Goal: Information Seeking & Learning: Learn about a topic

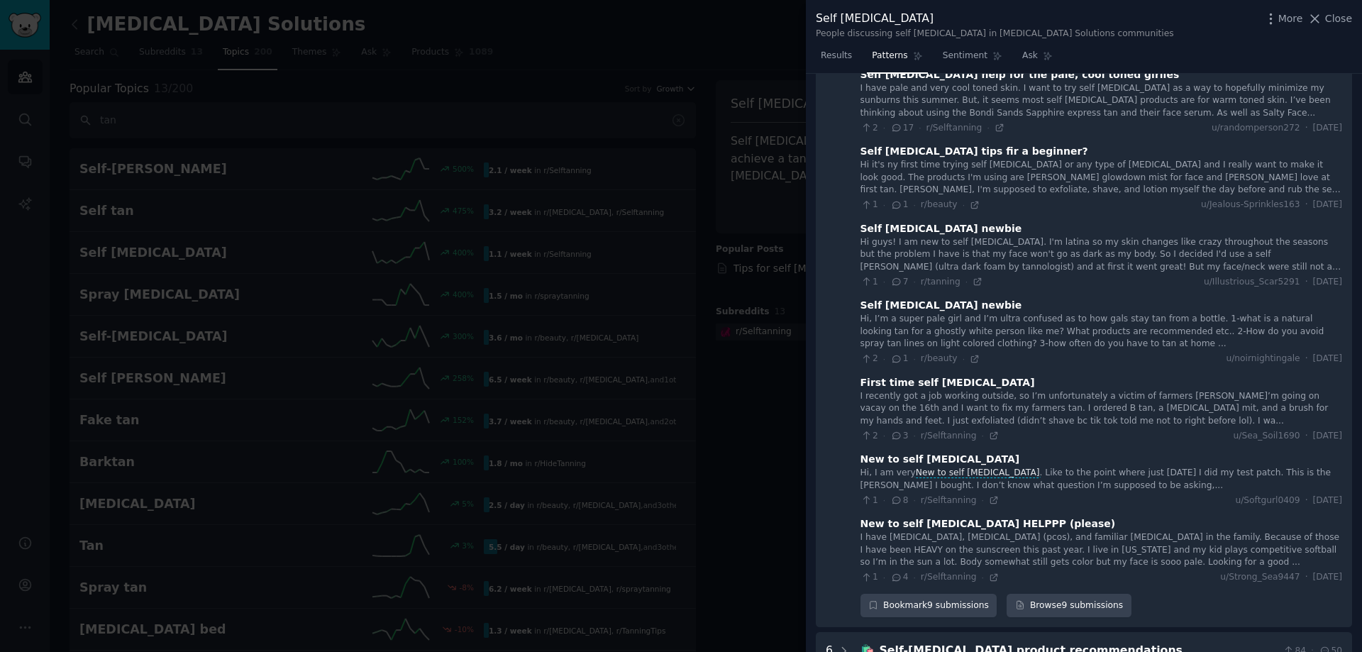
scroll to position [308, 0]
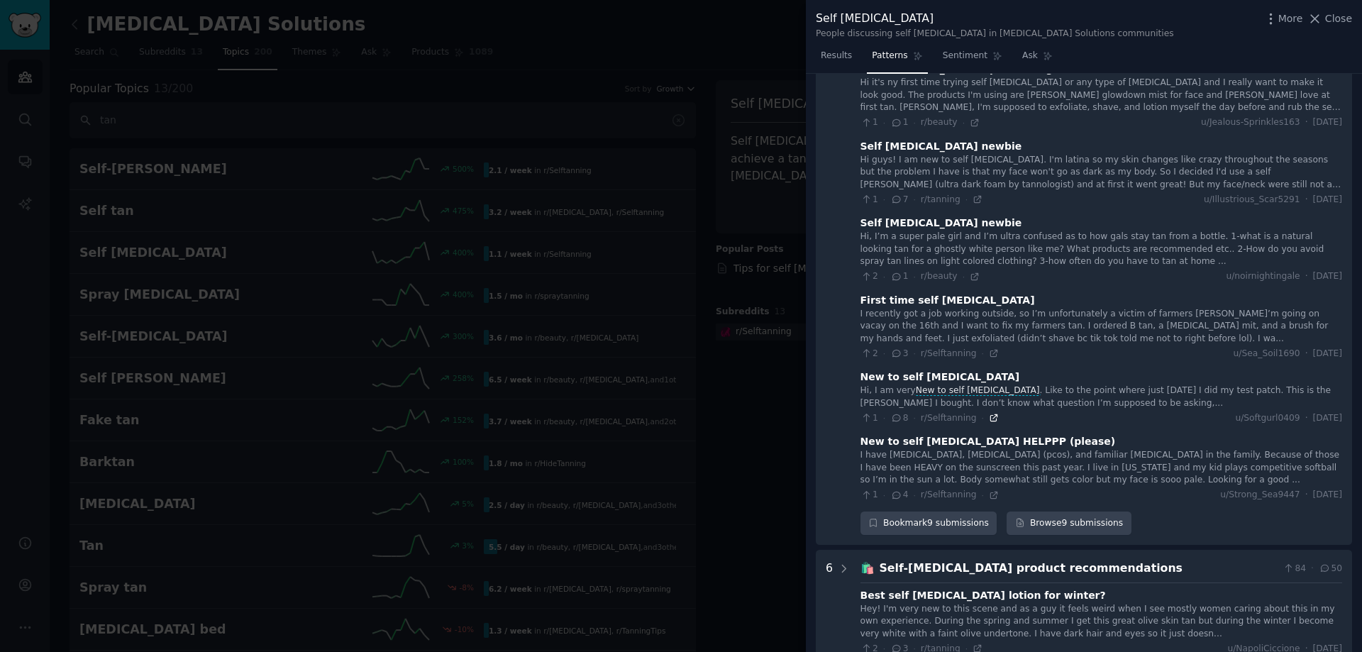
click at [989, 422] on icon at bounding box center [994, 418] width 10 height 10
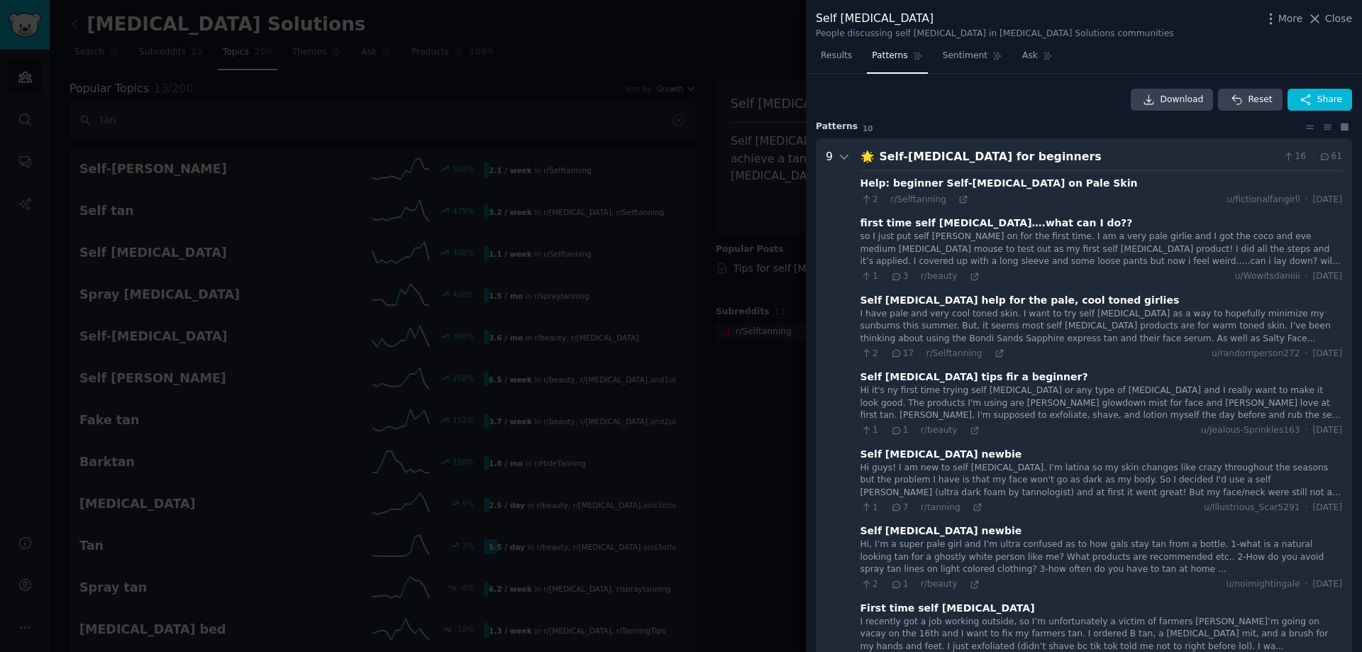
scroll to position [355, 0]
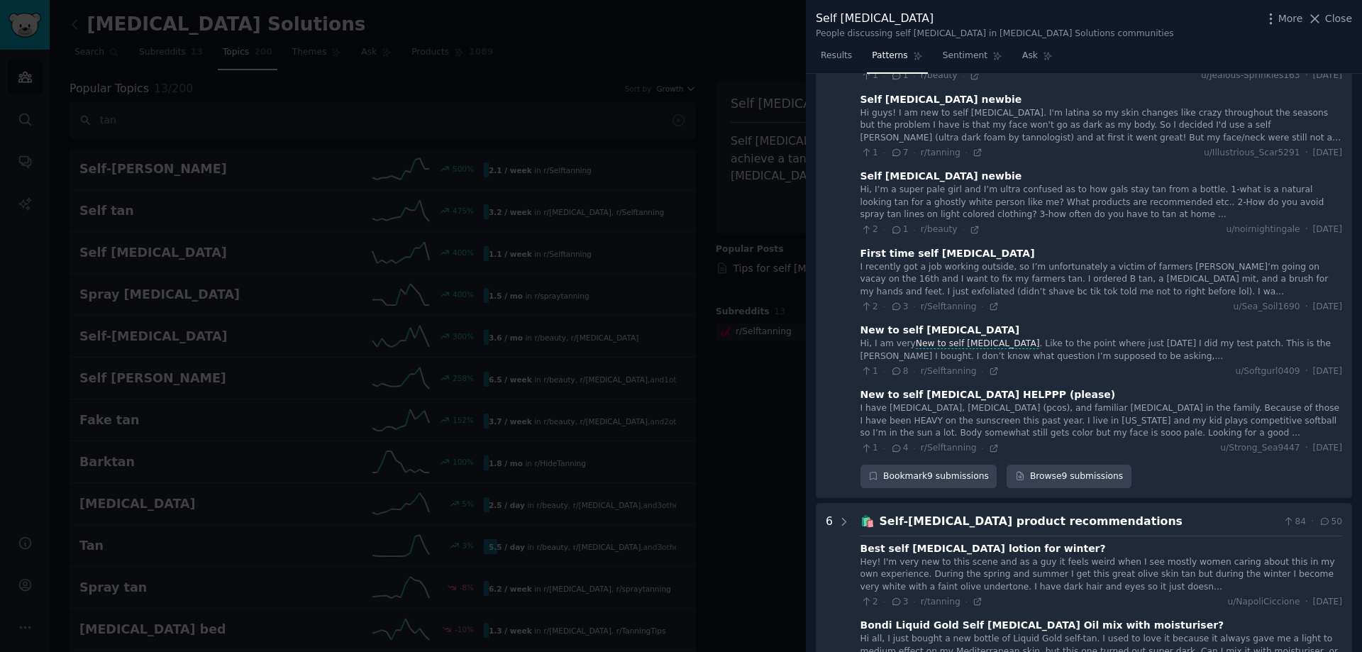
click at [934, 428] on div "I have [MEDICAL_DATA], [MEDICAL_DATA] (pcos), and familiar [MEDICAL_DATA] in th…" at bounding box center [1102, 421] width 482 height 38
click at [991, 445] on icon at bounding box center [994, 448] width 6 height 6
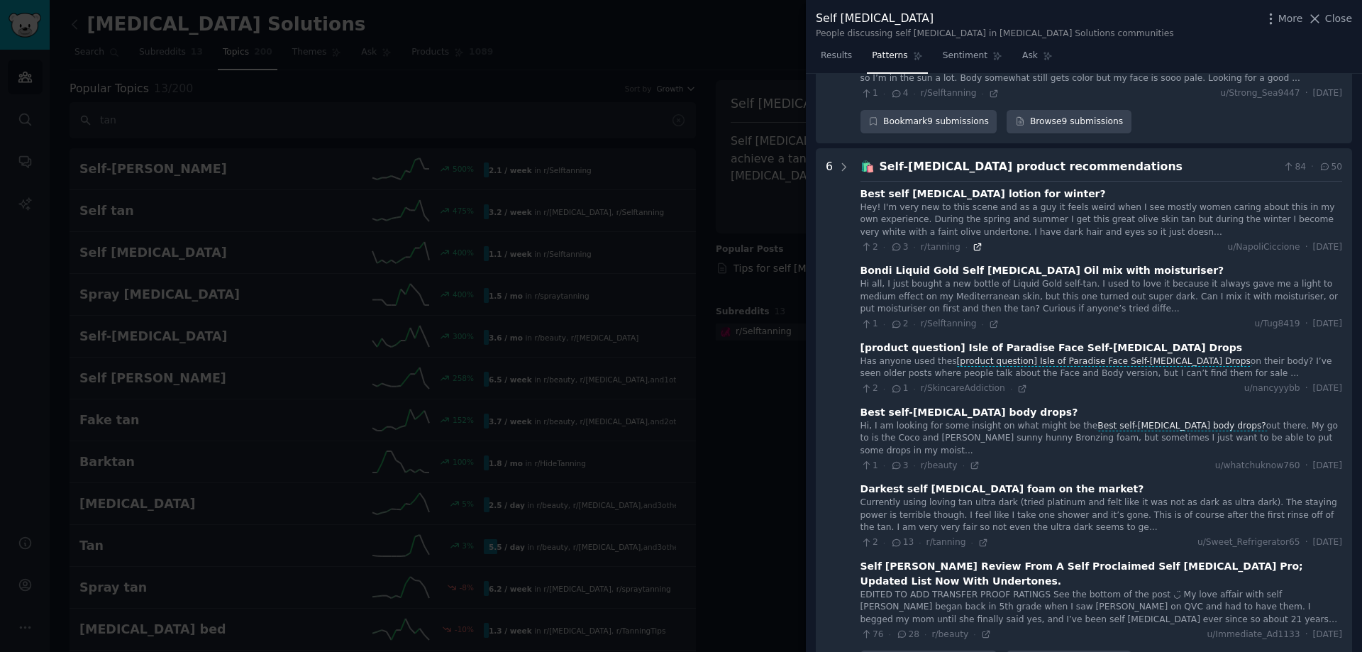
click at [973, 245] on icon at bounding box center [978, 247] width 10 height 10
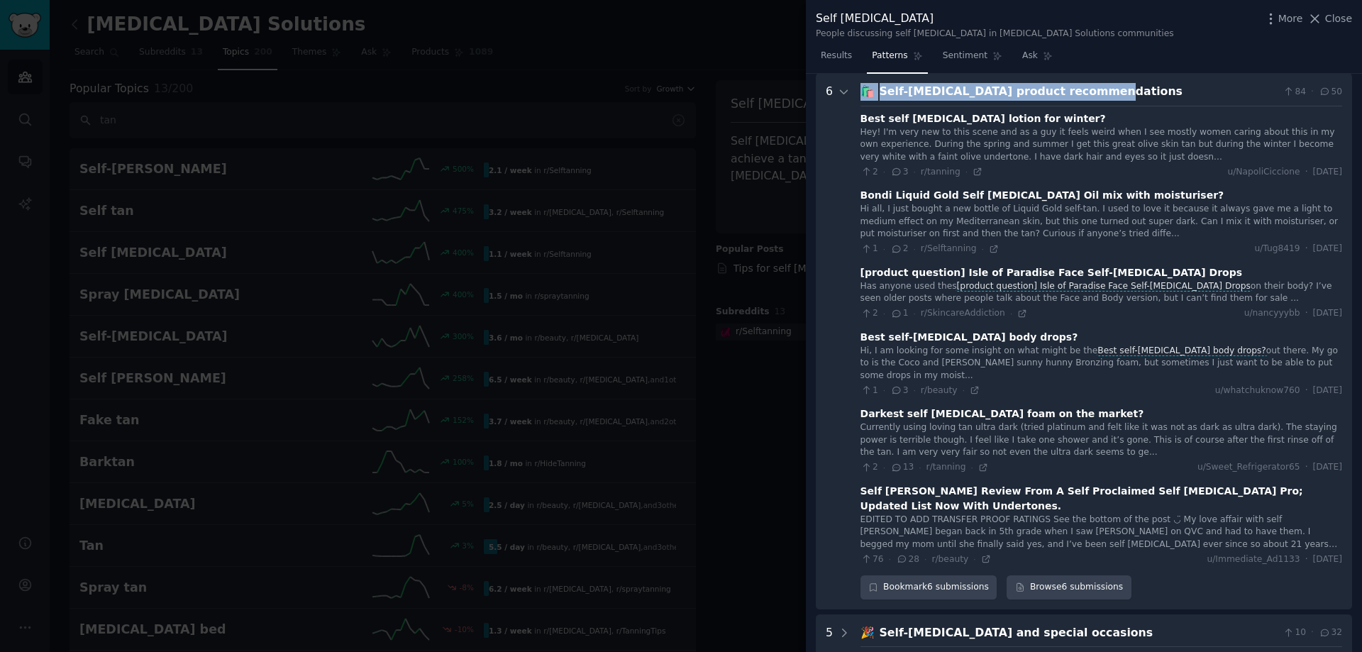
drag, startPoint x: 864, startPoint y: 92, endPoint x: 1089, endPoint y: 94, distance: 224.9
click at [1089, 94] on div "🛍️ Self-[MEDICAL_DATA] product recommendations 84 · 50" at bounding box center [1102, 92] width 482 height 18
copy div "🛍️ Self-[MEDICAL_DATA] product recommendations"
click at [978, 463] on icon at bounding box center [983, 468] width 10 height 10
click at [983, 556] on icon at bounding box center [986, 559] width 6 height 6
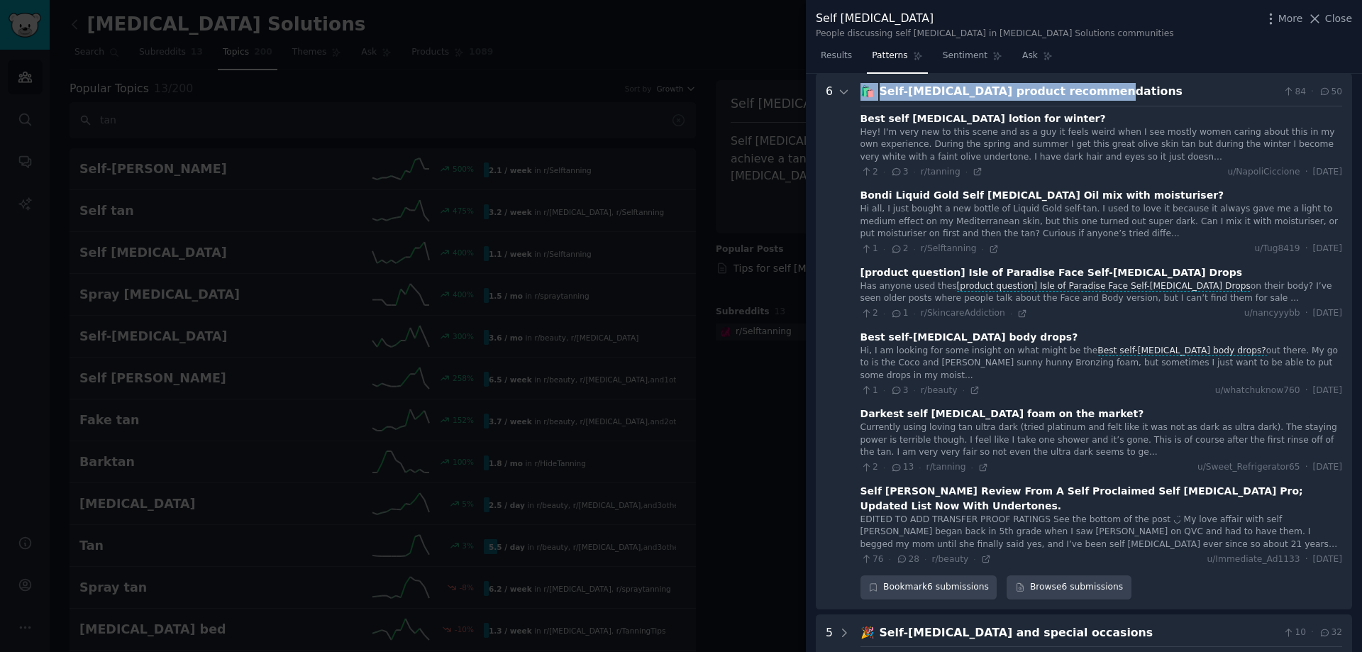
scroll to position [1140, 0]
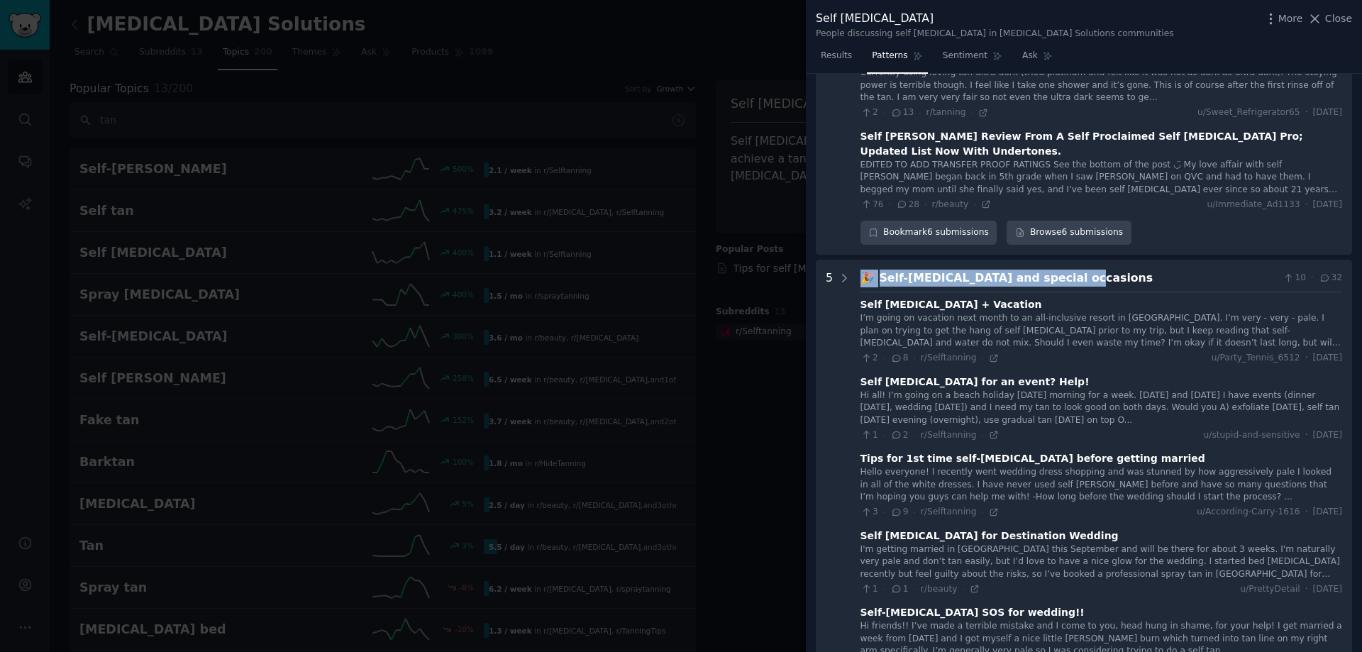
drag, startPoint x: 858, startPoint y: 250, endPoint x: 1052, endPoint y: 242, distance: 194.6
click at [1056, 260] on occasions "5 🎉 Self-[MEDICAL_DATA] and special occasions 10 · 32 Self [MEDICAL_DATA] + Vac…" at bounding box center [1084, 488] width 536 height 457
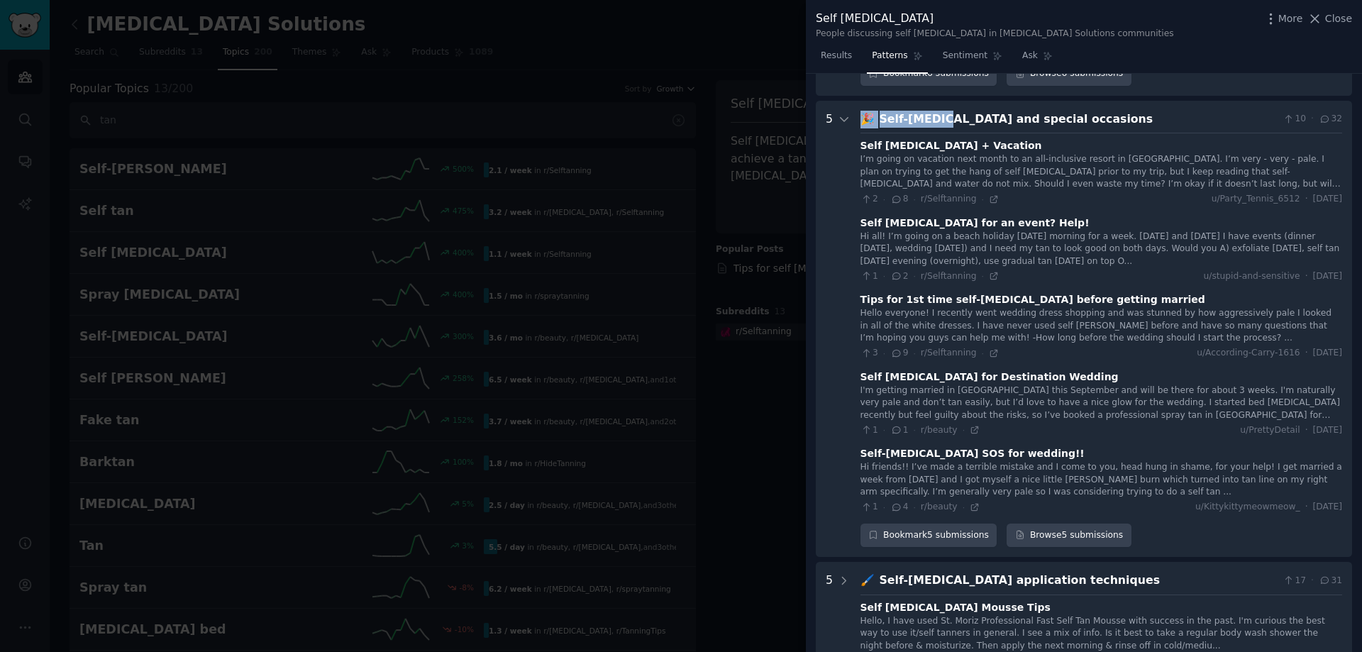
scroll to position [1296, 0]
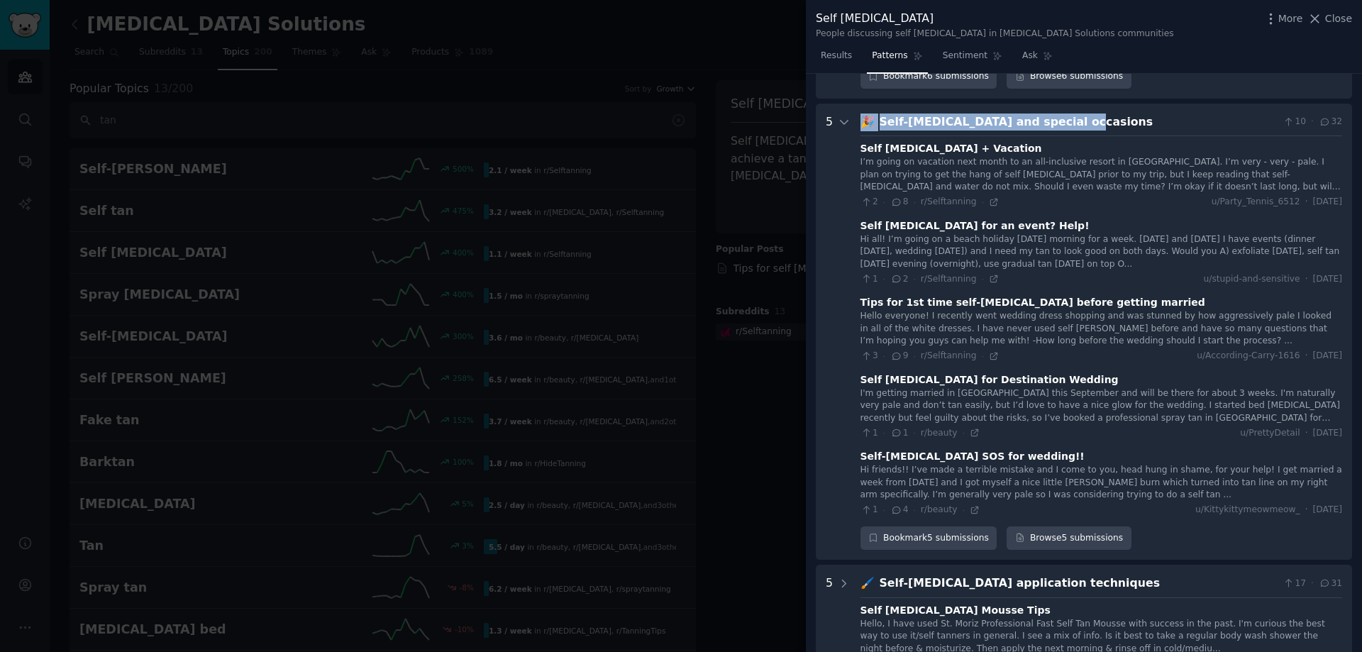
drag, startPoint x: 1033, startPoint y: 245, endPoint x: 1045, endPoint y: 91, distance: 155.1
click at [1056, 104] on occasions "5 🎉 Self-[MEDICAL_DATA] and special occasions 10 · 32 Self [MEDICAL_DATA] + Vac…" at bounding box center [1084, 332] width 536 height 457
copy div "🎉 Self-[MEDICAL_DATA] and special occasions"
click at [989, 197] on icon at bounding box center [994, 202] width 10 height 10
click at [989, 351] on icon at bounding box center [994, 356] width 10 height 10
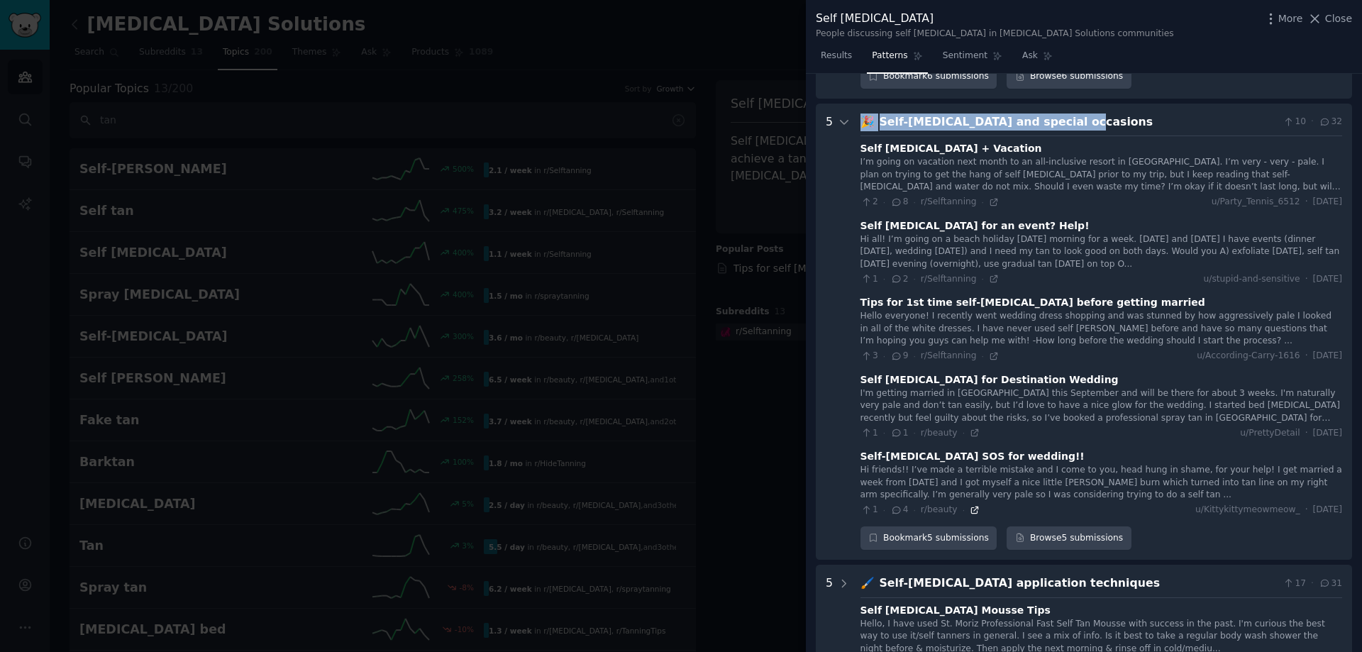
click at [971, 507] on icon at bounding box center [974, 510] width 6 height 6
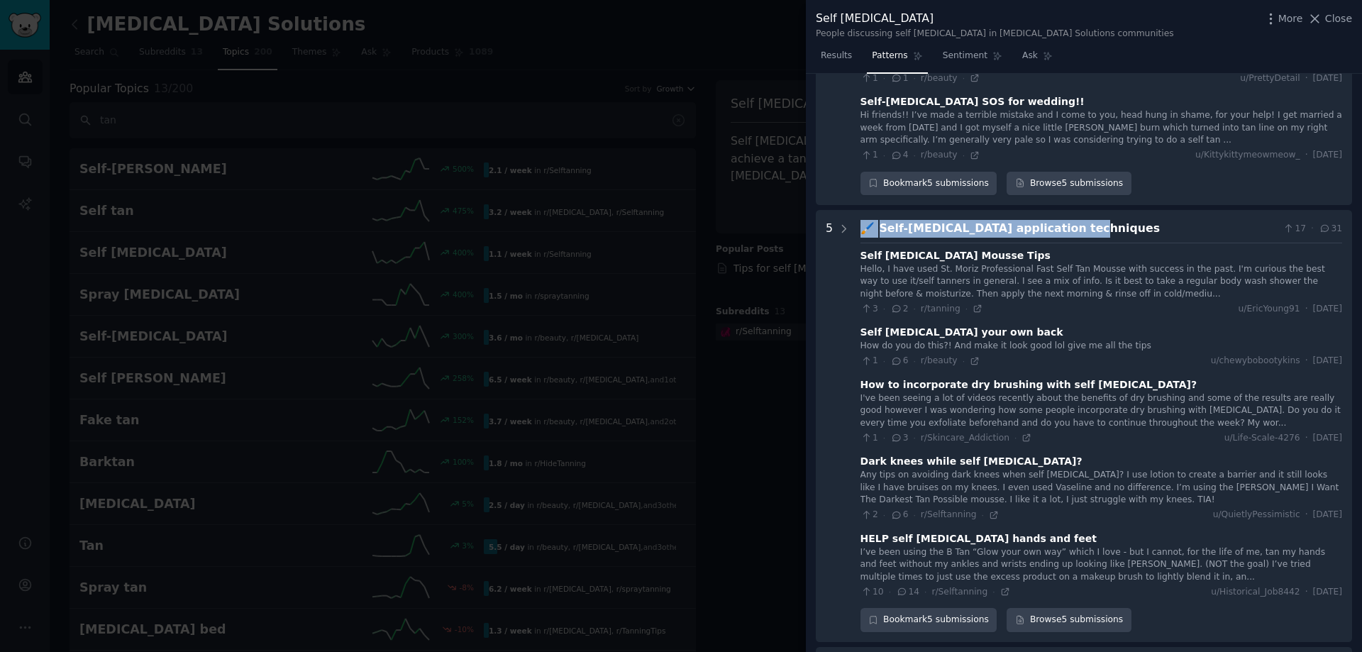
drag, startPoint x: 860, startPoint y: 203, endPoint x: 1066, endPoint y: 196, distance: 205.9
click at [1066, 220] on div "🖌️ Self-[MEDICAL_DATA] application techniques 17 · 31" at bounding box center [1102, 229] width 482 height 18
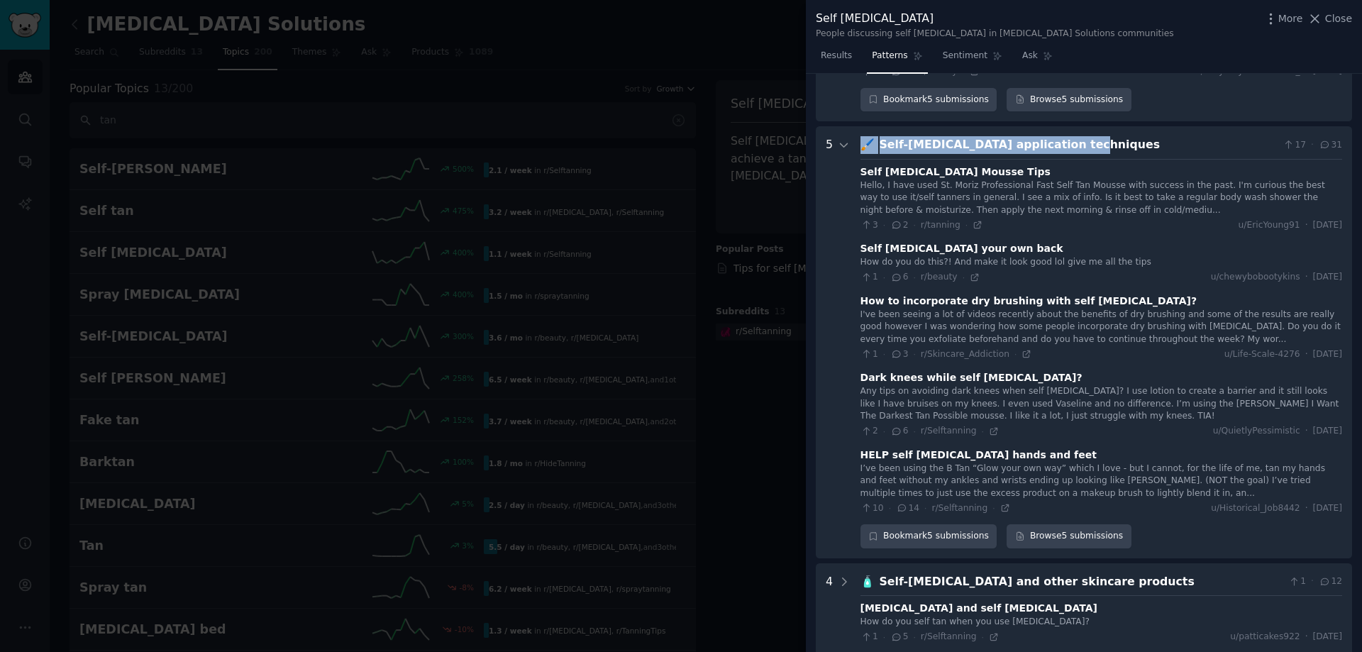
scroll to position [1760, 0]
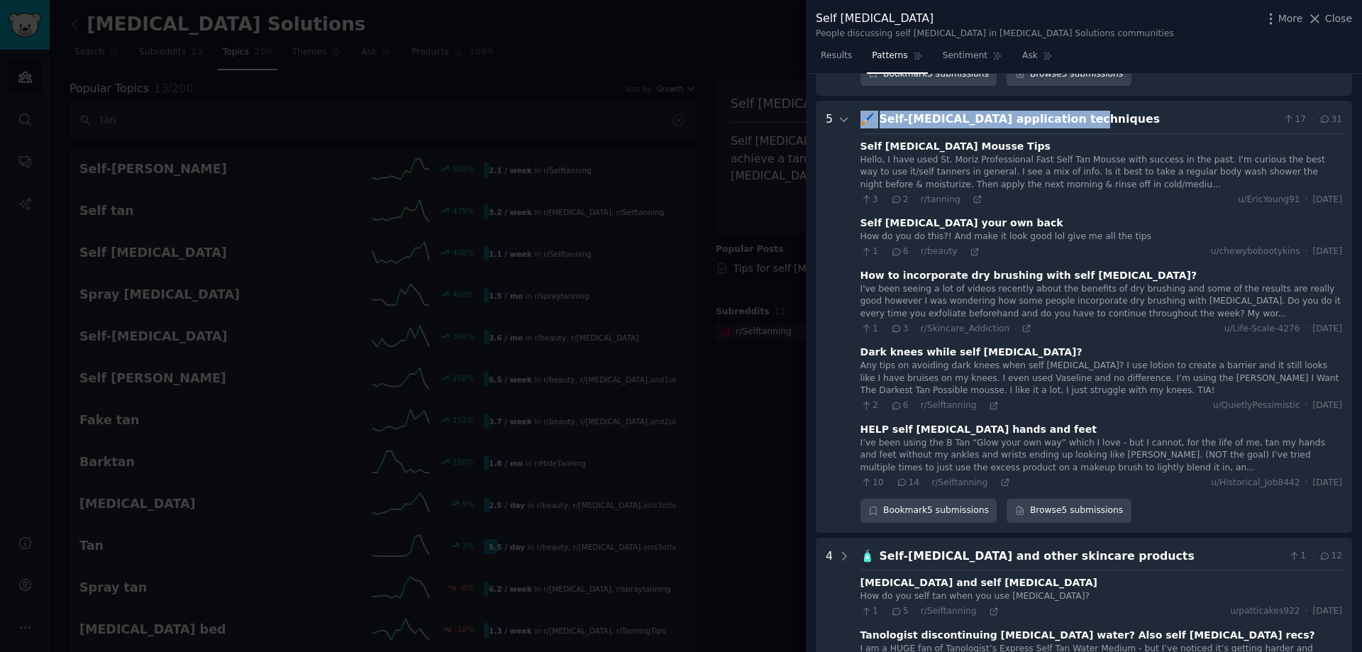
copy div "🖌️ Self-[MEDICAL_DATA] application techniques"
click at [971, 248] on icon at bounding box center [974, 251] width 6 height 6
click at [989, 401] on icon at bounding box center [994, 406] width 10 height 10
click at [1000, 478] on icon at bounding box center [1005, 483] width 10 height 10
click at [844, 114] on icon at bounding box center [844, 120] width 13 height 13
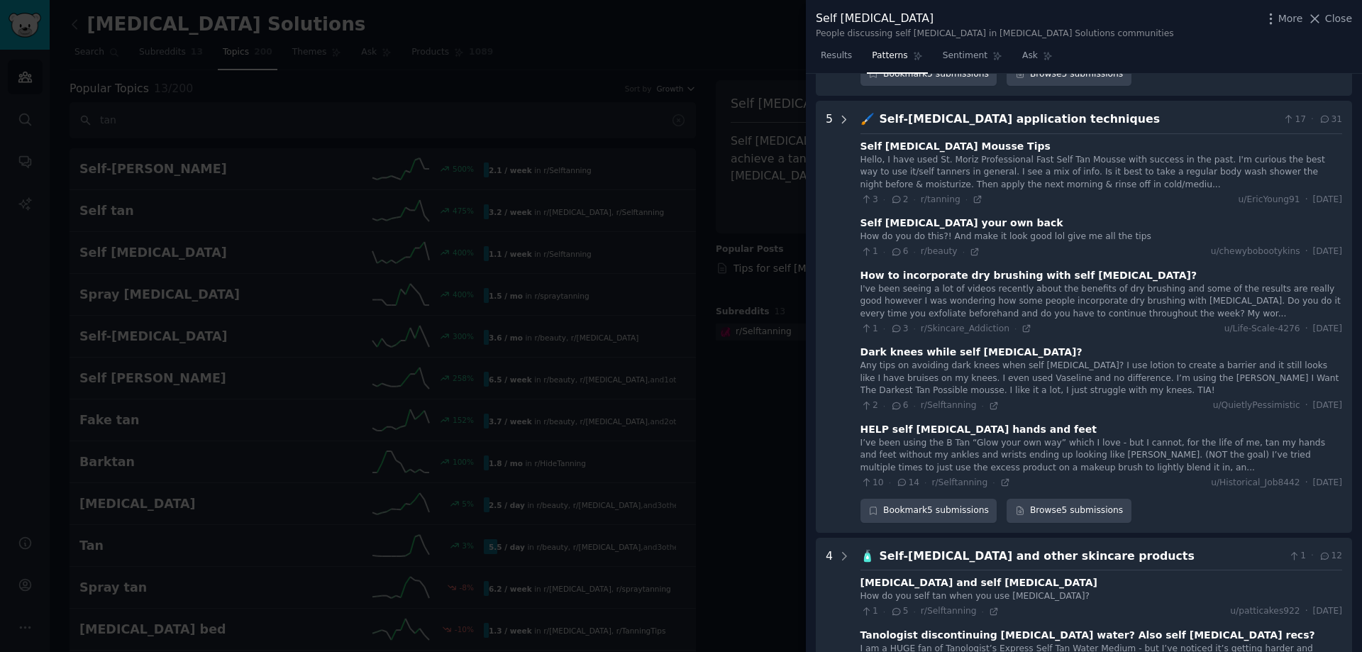
click at [844, 114] on icon at bounding box center [844, 120] width 13 height 13
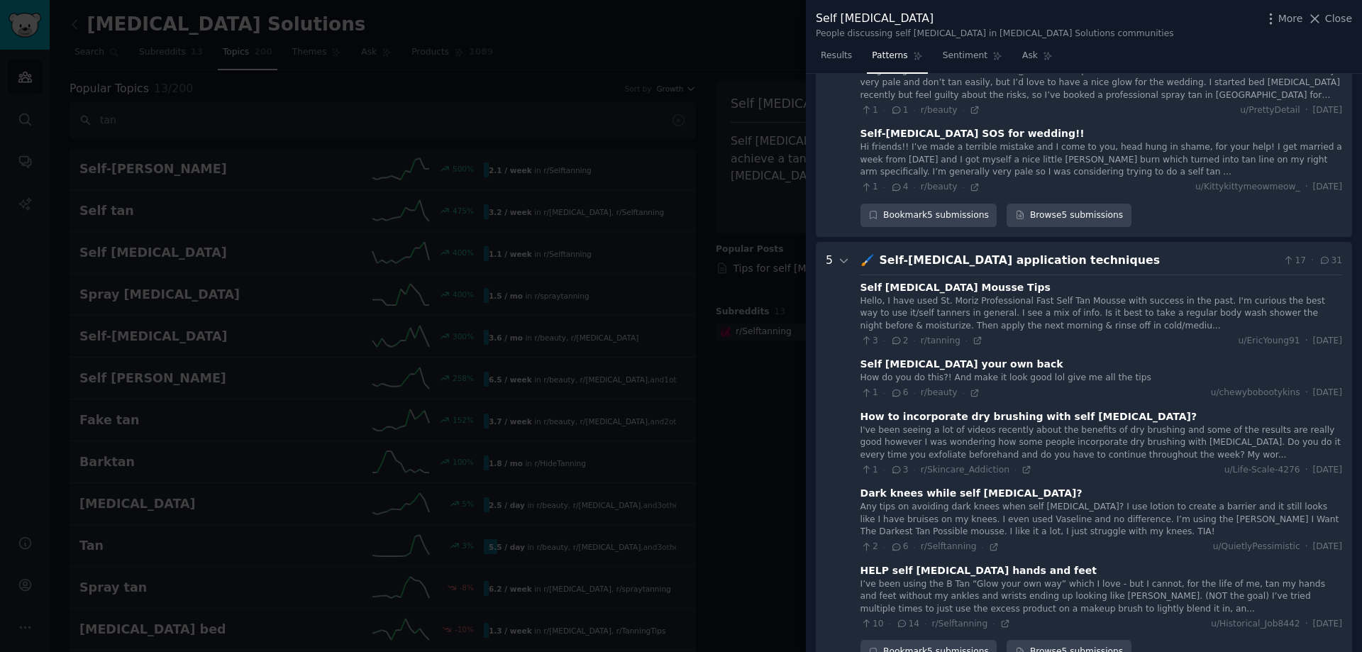
scroll to position [1973, 0]
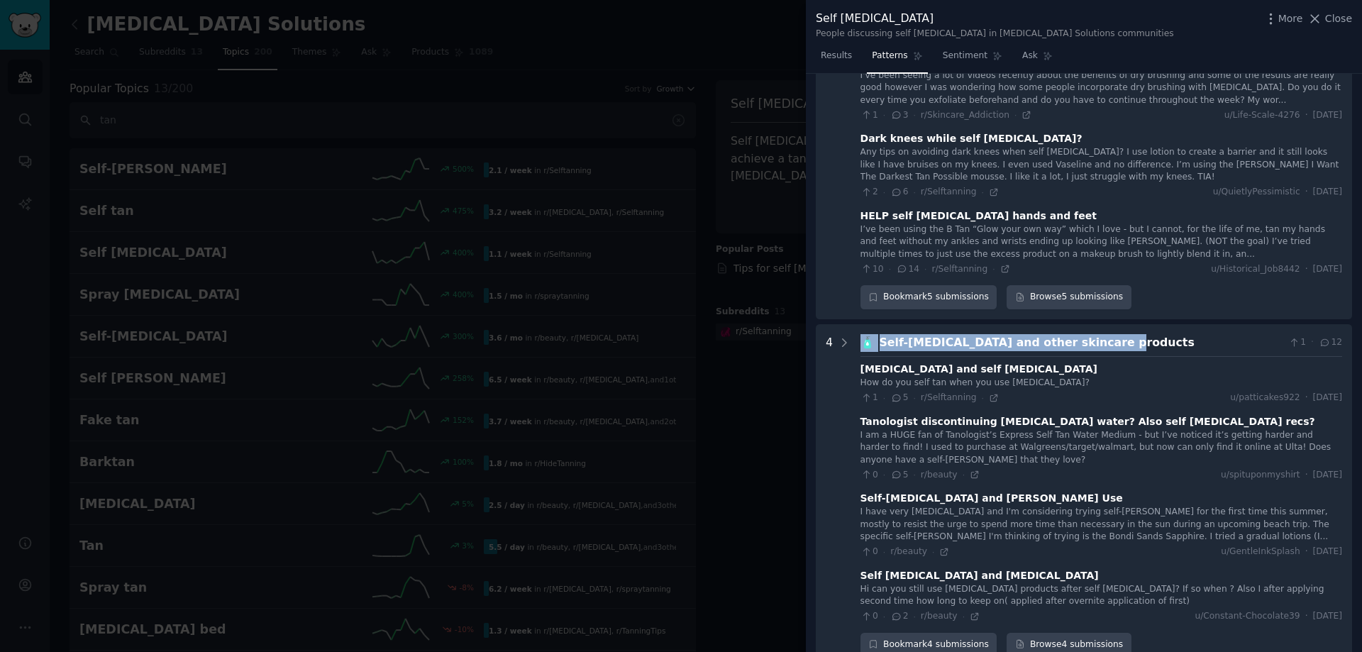
drag, startPoint x: 1105, startPoint y: 313, endPoint x: 861, endPoint y: 317, distance: 244.8
click at [861, 334] on div "🧴 Self-[MEDICAL_DATA] and other skincare products 1 · 12" at bounding box center [1102, 343] width 482 height 18
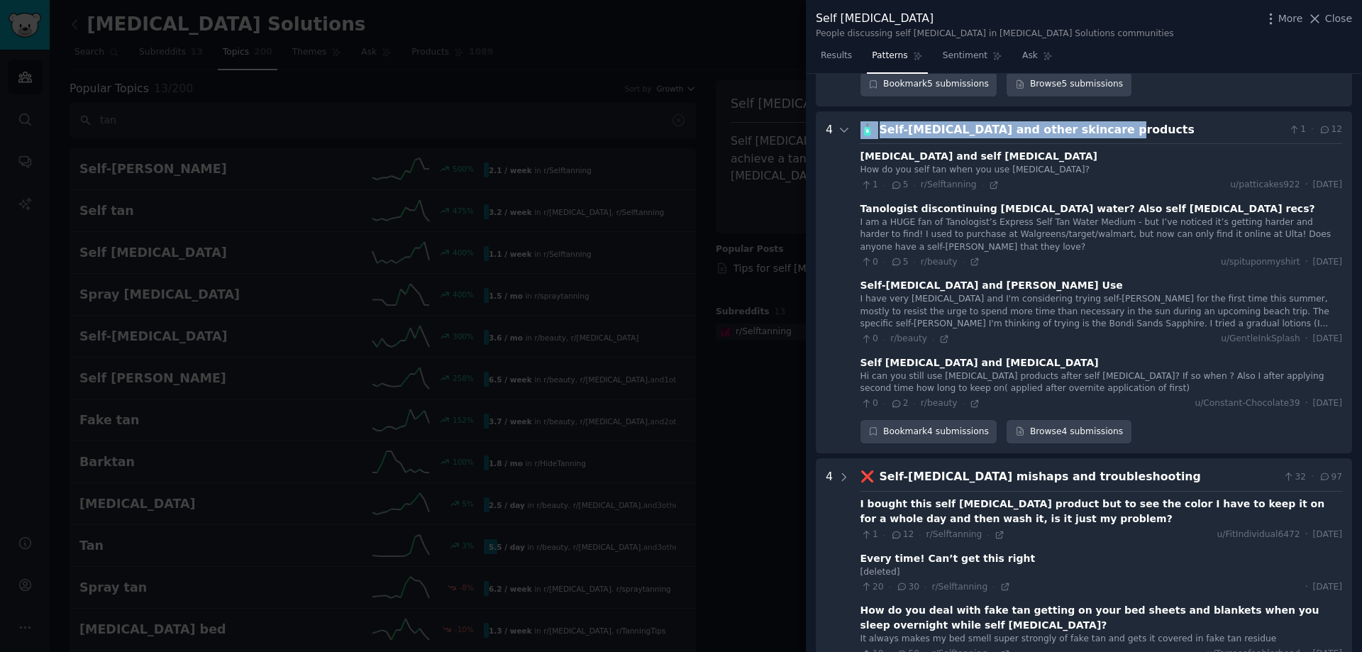
scroll to position [2197, 0]
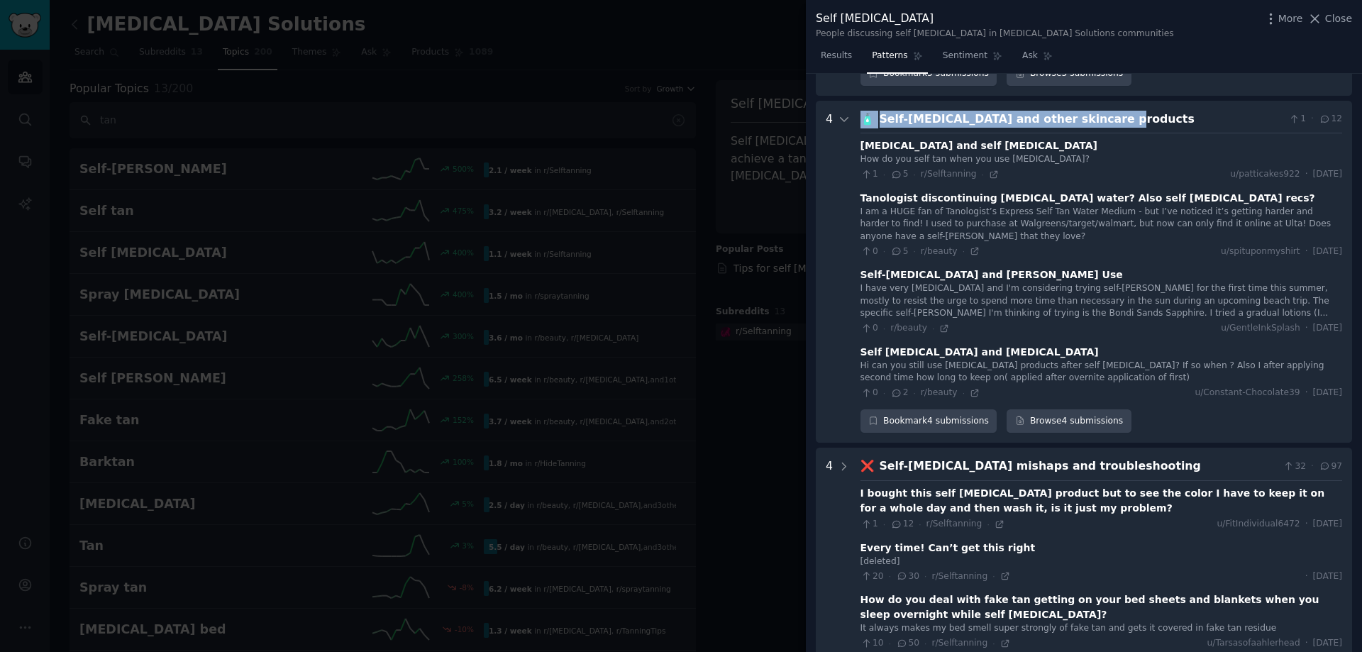
drag, startPoint x: 871, startPoint y: 313, endPoint x: 860, endPoint y: 90, distance: 223.1
copy div "🧴 Self-[MEDICAL_DATA] and other skincare products"
click at [989, 170] on icon at bounding box center [994, 175] width 10 height 10
click at [971, 248] on icon at bounding box center [974, 251] width 6 height 6
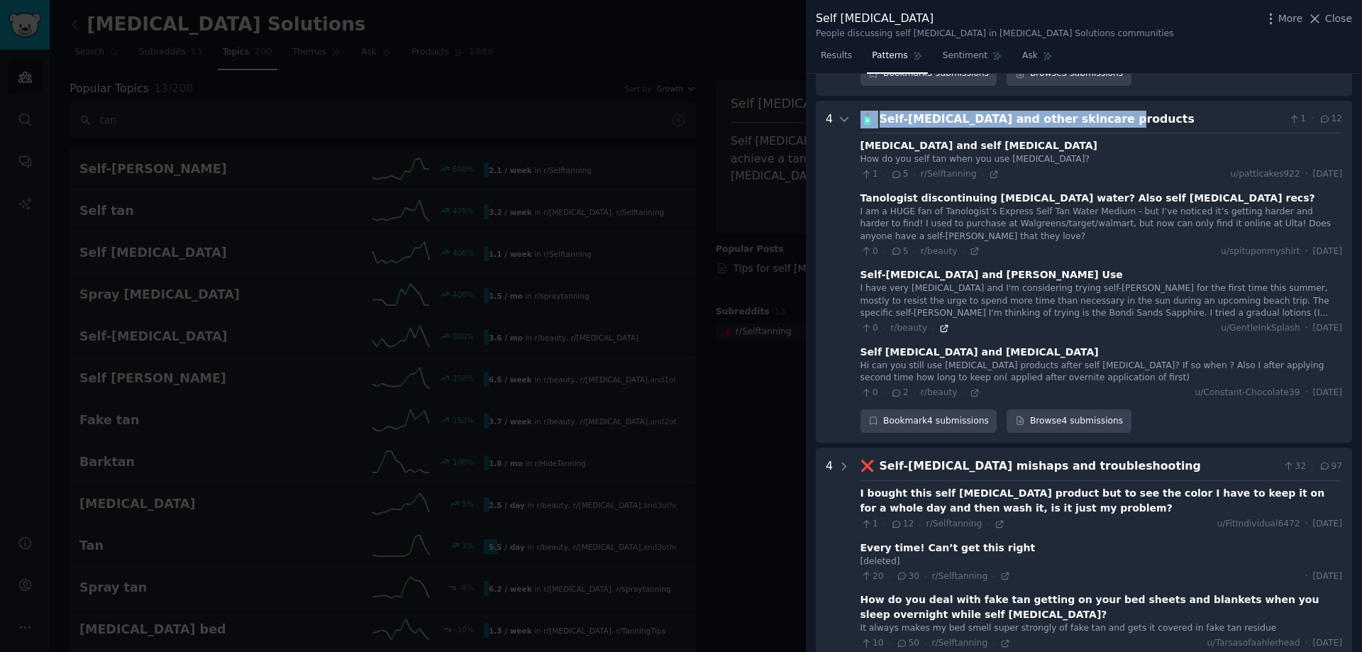
click at [942, 324] on icon at bounding box center [944, 329] width 10 height 10
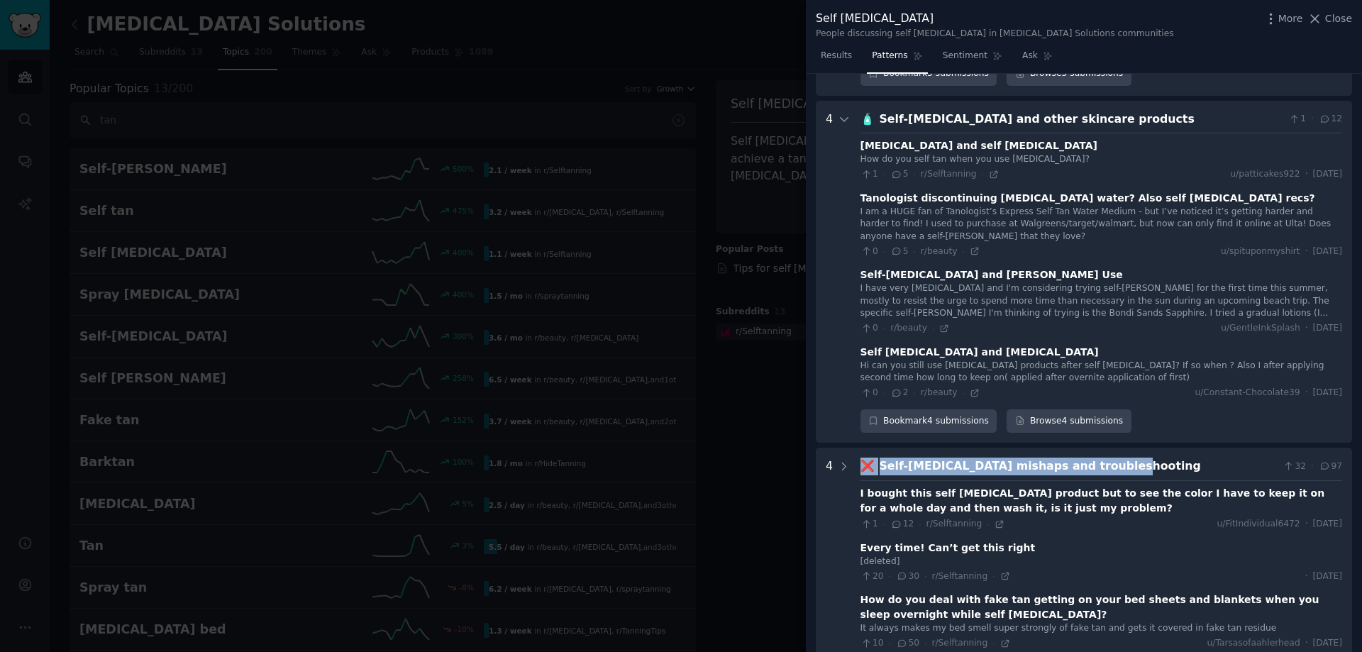
drag, startPoint x: 1114, startPoint y: 437, endPoint x: 851, endPoint y: 434, distance: 262.5
click at [851, 448] on troubleshooting "4 ❌ Self-[MEDICAL_DATA] mishaps and troubleshooting 32 · 97 I bought this self …" at bounding box center [1084, 617] width 536 height 338
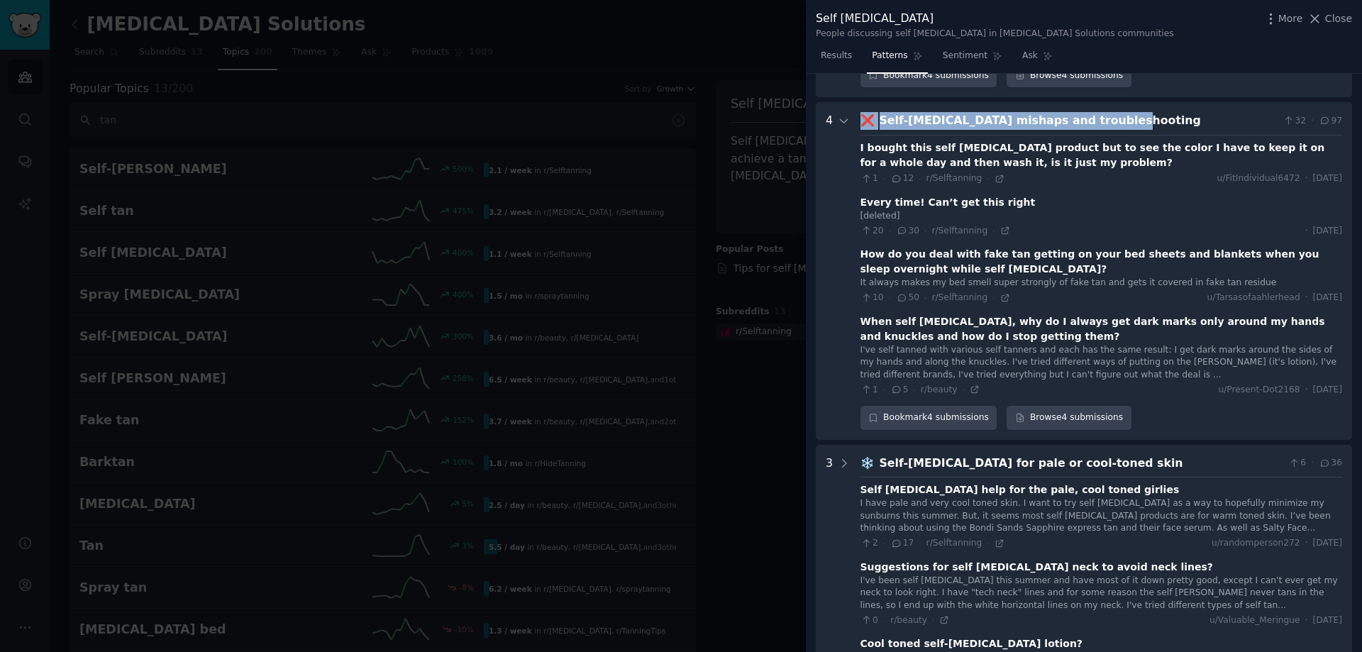
scroll to position [2544, 0]
copy div "❌ Self-[MEDICAL_DATA] mishaps and troubleshooting"
click at [995, 172] on icon at bounding box center [1000, 177] width 10 height 10
click at [1000, 224] on icon at bounding box center [1005, 229] width 10 height 10
click at [1000, 292] on icon at bounding box center [1005, 297] width 10 height 10
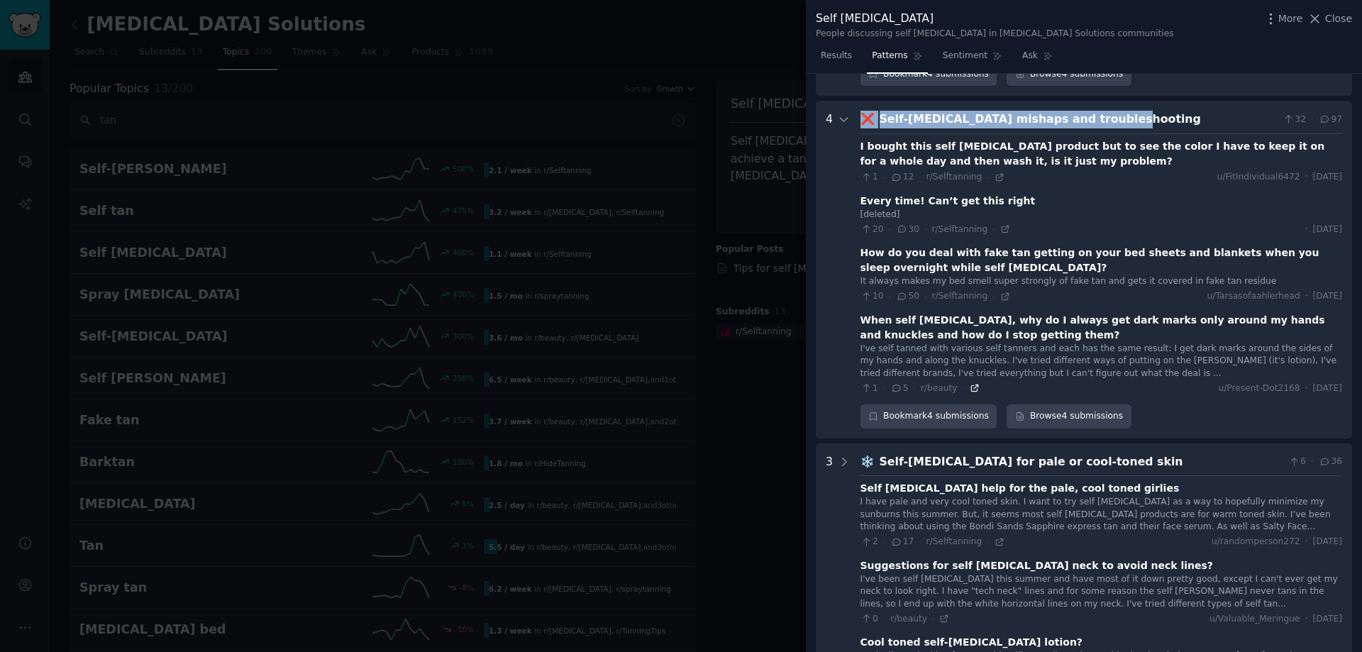
click at [971, 385] on icon at bounding box center [974, 388] width 6 height 6
